Goal: Information Seeking & Learning: Learn about a topic

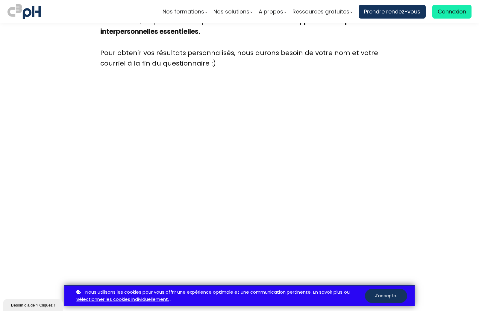
scroll to position [1603, 0]
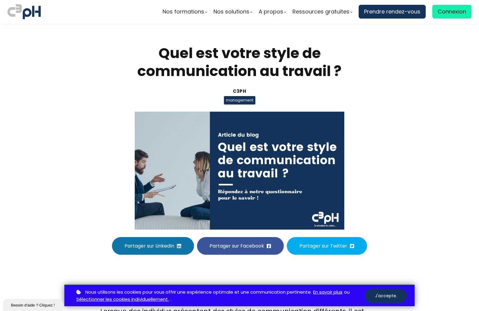
scroll to position [1603, 0]
